Goal: Communication & Community: Answer question/provide support

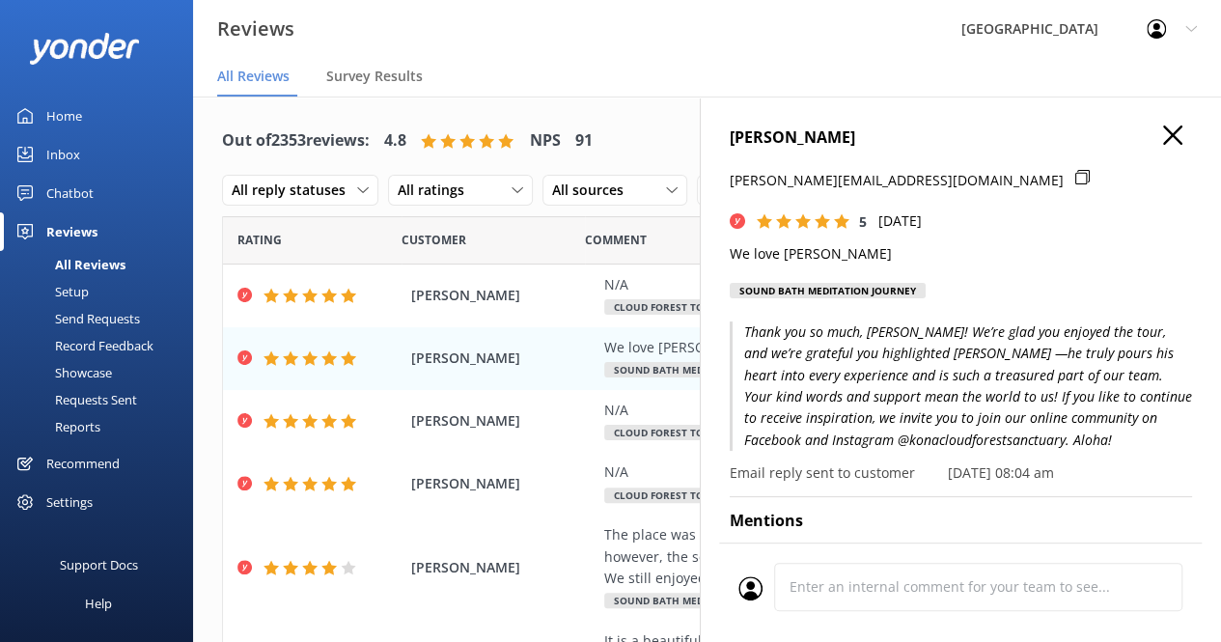
click at [74, 190] on div "Chatbot" at bounding box center [69, 193] width 47 height 39
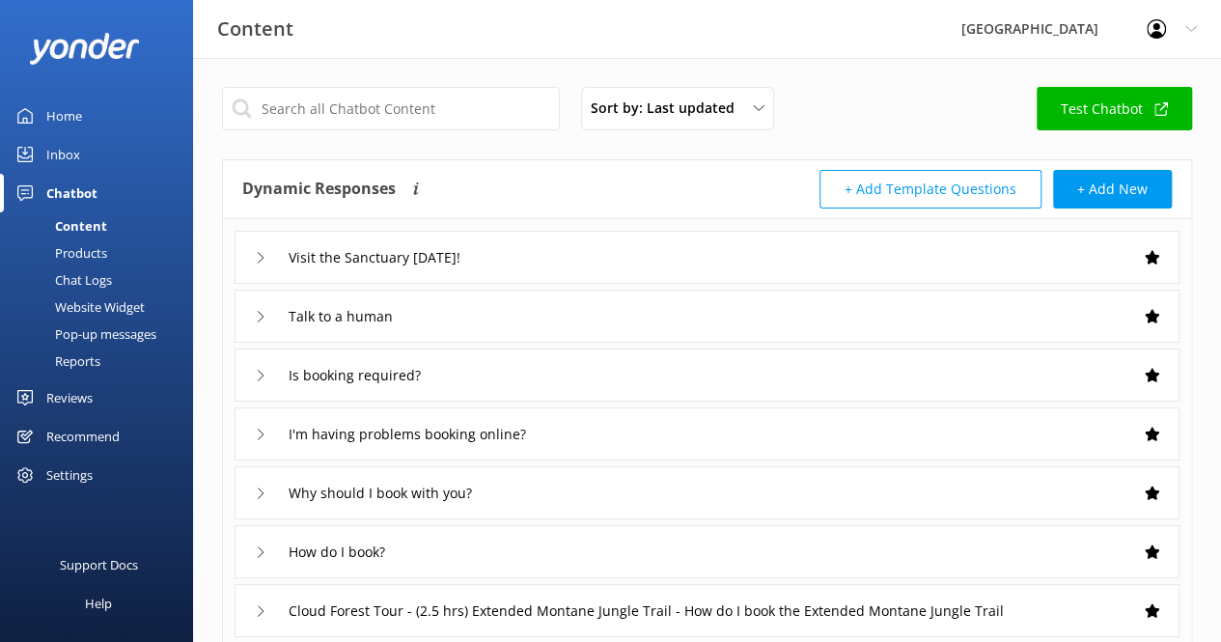
click at [74, 156] on div "Inbox" at bounding box center [63, 154] width 34 height 39
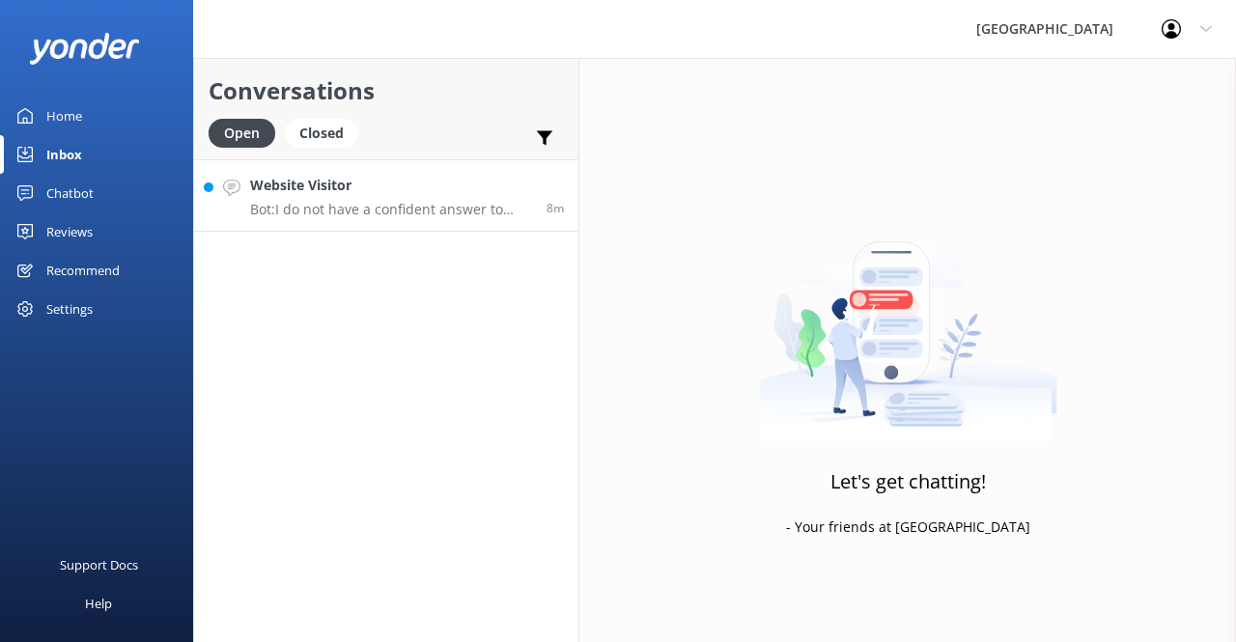
click at [276, 196] on div "Website Visitor Bot: I do not have a confident answer to your question. For mor…" at bounding box center [391, 196] width 282 height 42
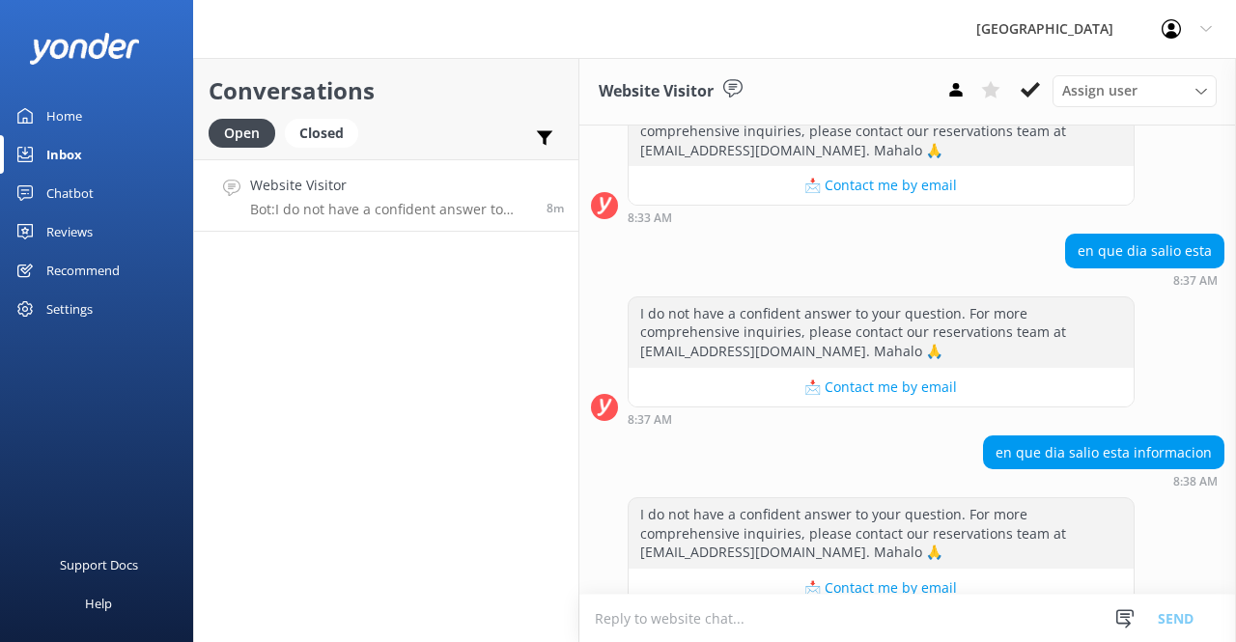
scroll to position [390, 0]
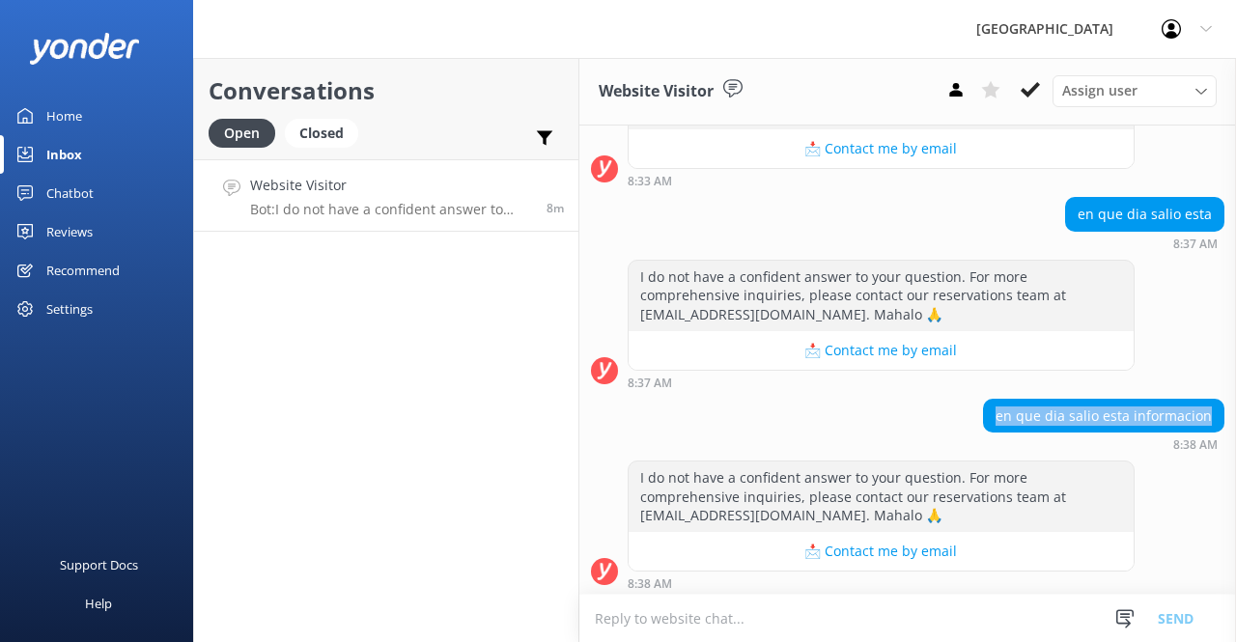
drag, startPoint x: 1197, startPoint y: 414, endPoint x: 988, endPoint y: 412, distance: 208.5
click at [988, 412] on div "en que dia salio esta informacion" at bounding box center [1103, 416] width 239 height 33
copy div "en que dia salio esta informacion"
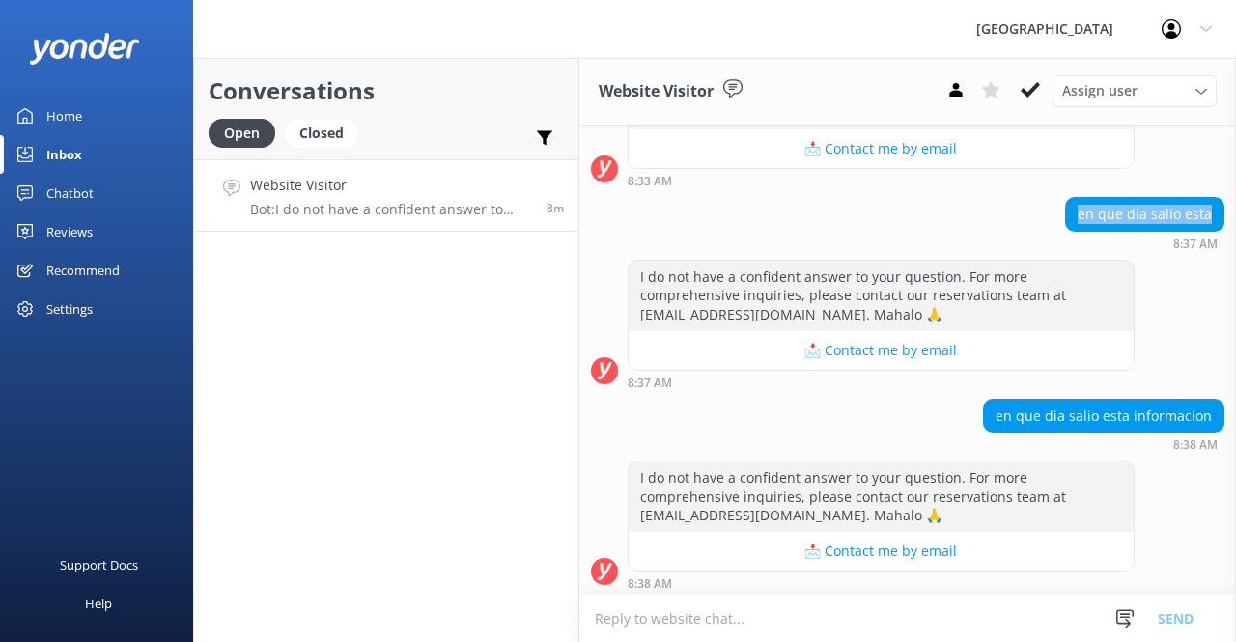
drag, startPoint x: 1204, startPoint y: 210, endPoint x: 1066, endPoint y: 199, distance: 138.5
click at [1066, 199] on div "en que dia salio esta" at bounding box center [1144, 214] width 157 height 33
copy div "en que dia salio esta"
click at [812, 617] on textarea at bounding box center [907, 618] width 656 height 47
paste textarea "Por favor visite nuestro sitio web para reservas: [URL][DOMAIN_NAME]"
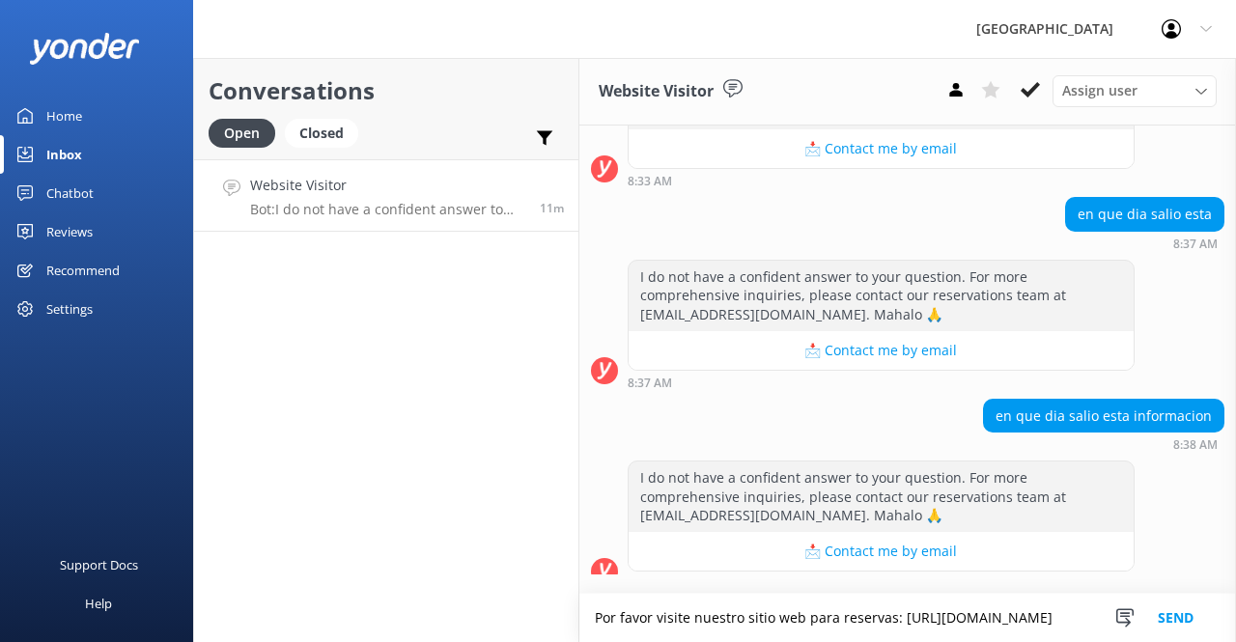
type textarea "Por favor visite nuestro sitio web para reservas: [URL][DOMAIN_NAME]"
click at [1185, 612] on button "Send" at bounding box center [1175, 618] width 72 height 48
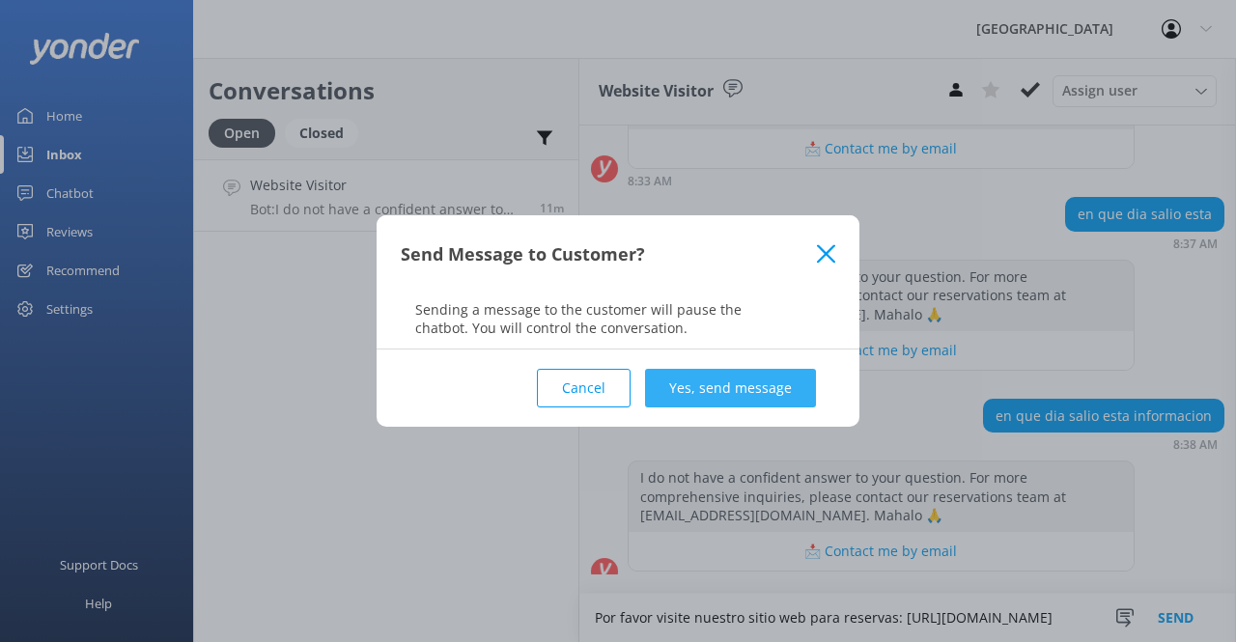
click at [764, 392] on button "Yes, send message" at bounding box center [730, 388] width 171 height 39
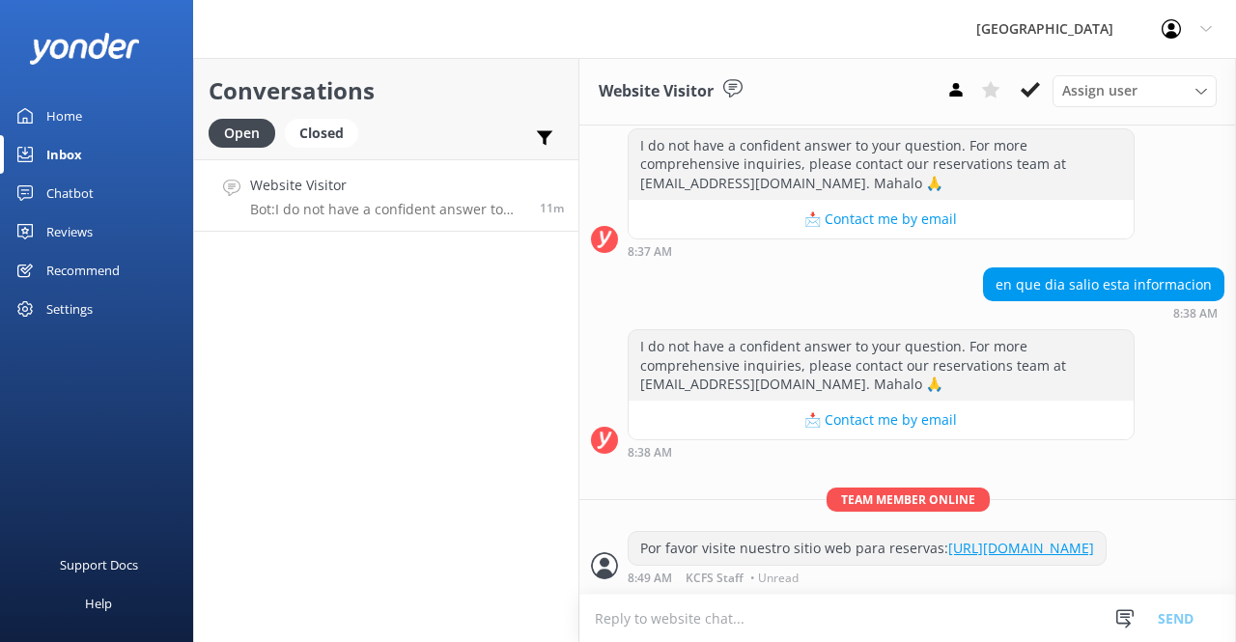
scroll to position [533, 0]
